Goal: Task Accomplishment & Management: Use online tool/utility

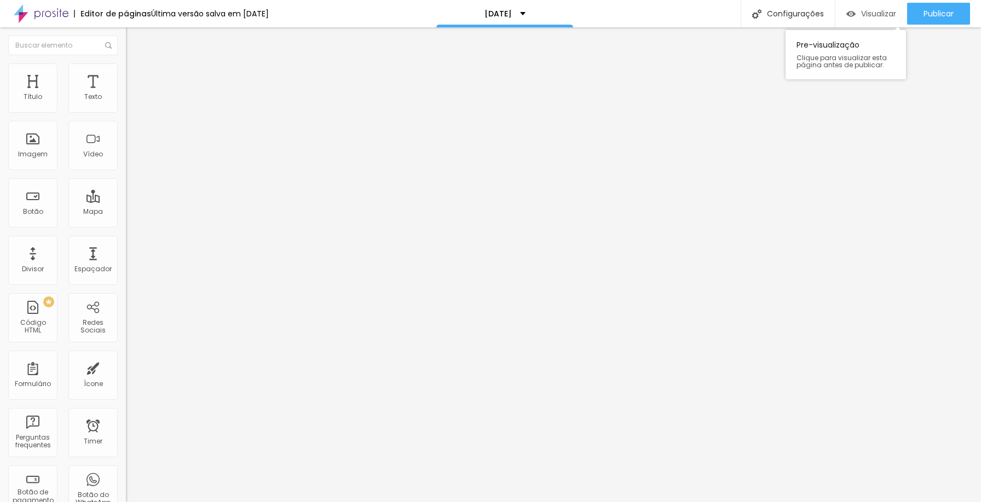
click at [861, 10] on span "Visualizar" at bounding box center [878, 13] width 35 height 9
click at [126, 72] on li "Estilo" at bounding box center [189, 68] width 126 height 11
